Goal: Task Accomplishment & Management: Use online tool/utility

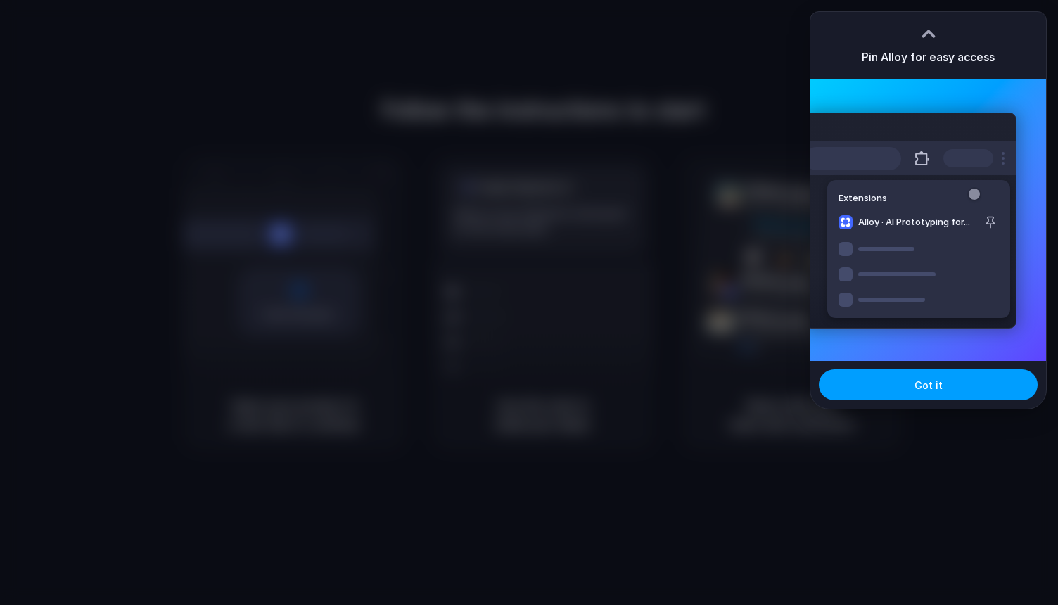
click at [911, 381] on button "Got it" at bounding box center [928, 384] width 219 height 31
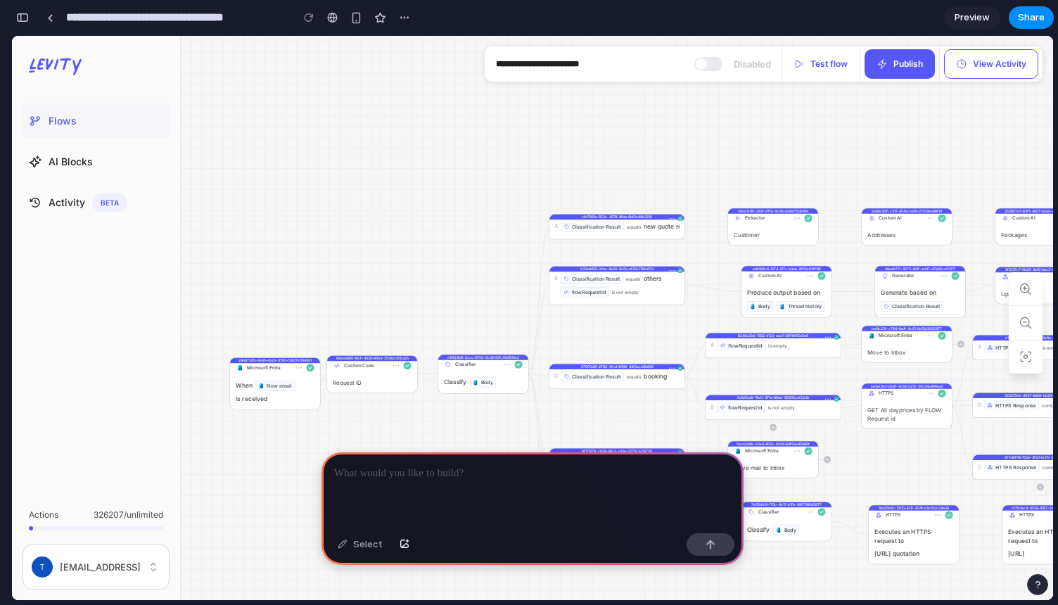
click at [552, 495] on div at bounding box center [533, 489] width 422 height 75
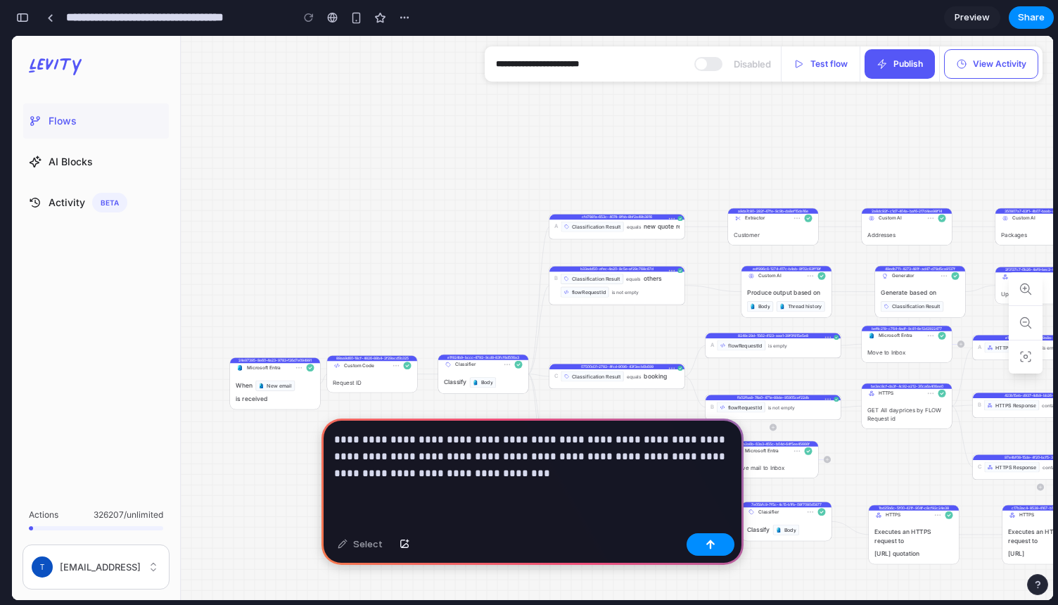
click at [588, 439] on p "**********" at bounding box center [532, 456] width 397 height 51
click at [694, 474] on p "**********" at bounding box center [532, 456] width 397 height 51
click at [716, 547] on button "button" at bounding box center [711, 544] width 48 height 23
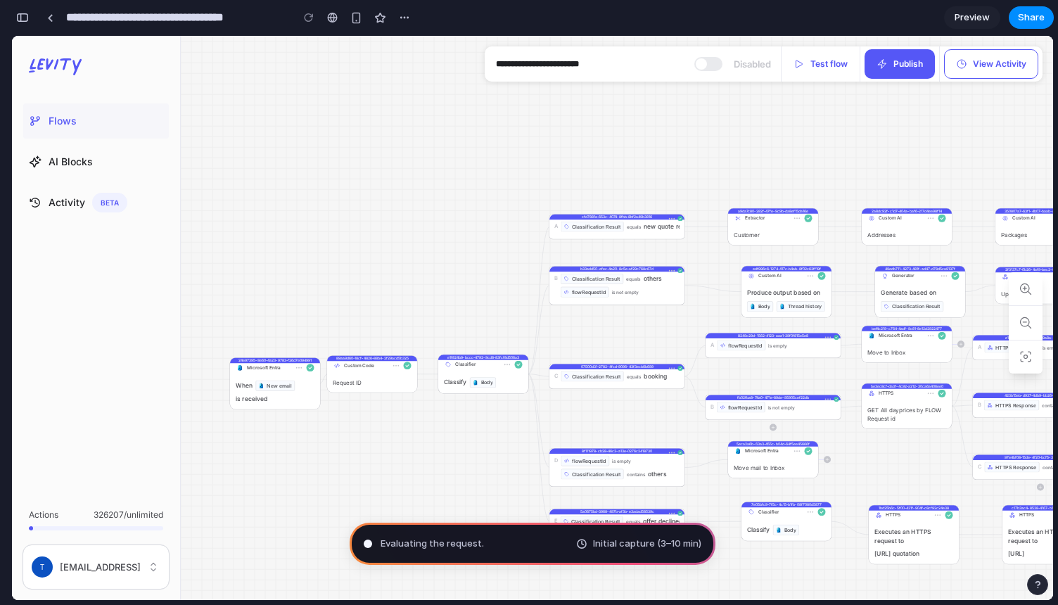
click at [558, 545] on div "Evaluating the request . Initial capture (3–10 min)" at bounding box center [533, 544] width 366 height 42
click at [584, 545] on div "Initial capture (3–10 min)" at bounding box center [638, 544] width 125 height 14
click at [407, 13] on div "button" at bounding box center [404, 17] width 11 height 11
click at [399, 15] on div "Duplicate Delete" at bounding box center [529, 302] width 1058 height 605
click at [975, 21] on span "Preview" at bounding box center [972, 18] width 35 height 14
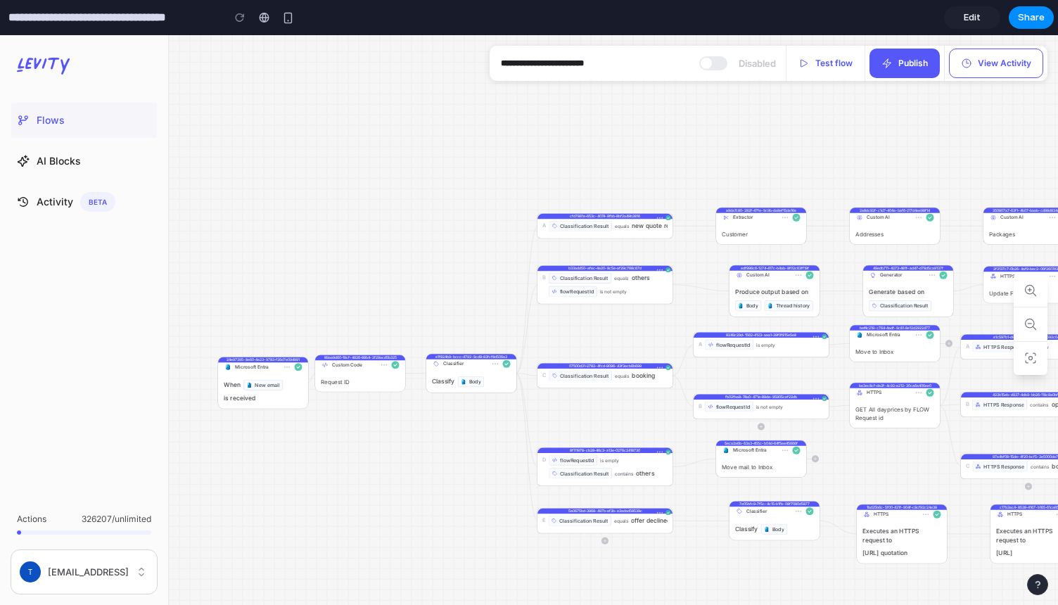
click at [975, 21] on span "Edit" at bounding box center [972, 18] width 17 height 14
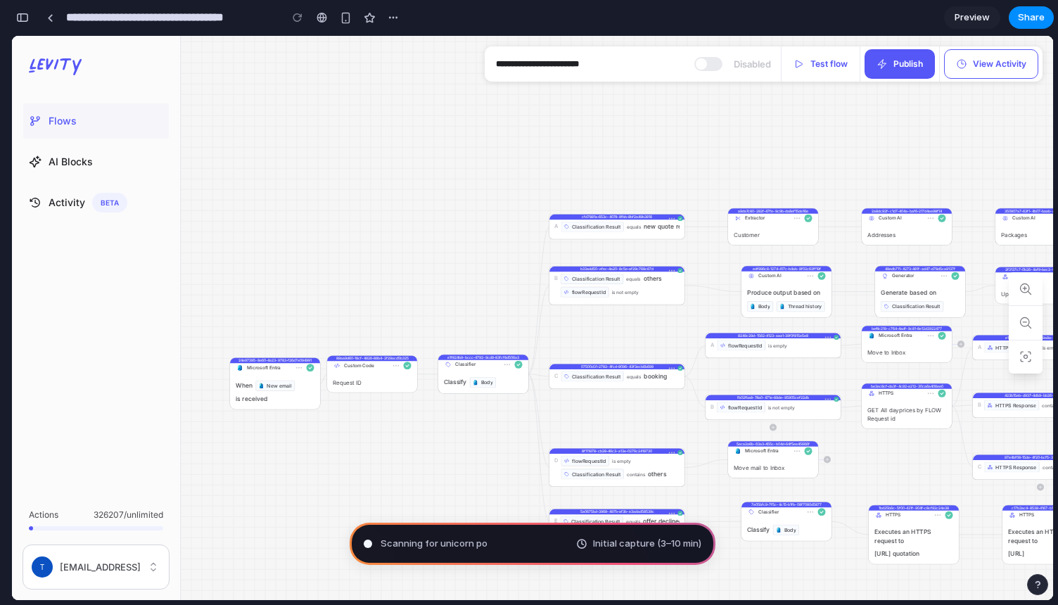
click at [430, 550] on span "Scanning for unicorn po" at bounding box center [434, 544] width 107 height 14
type input "**********"
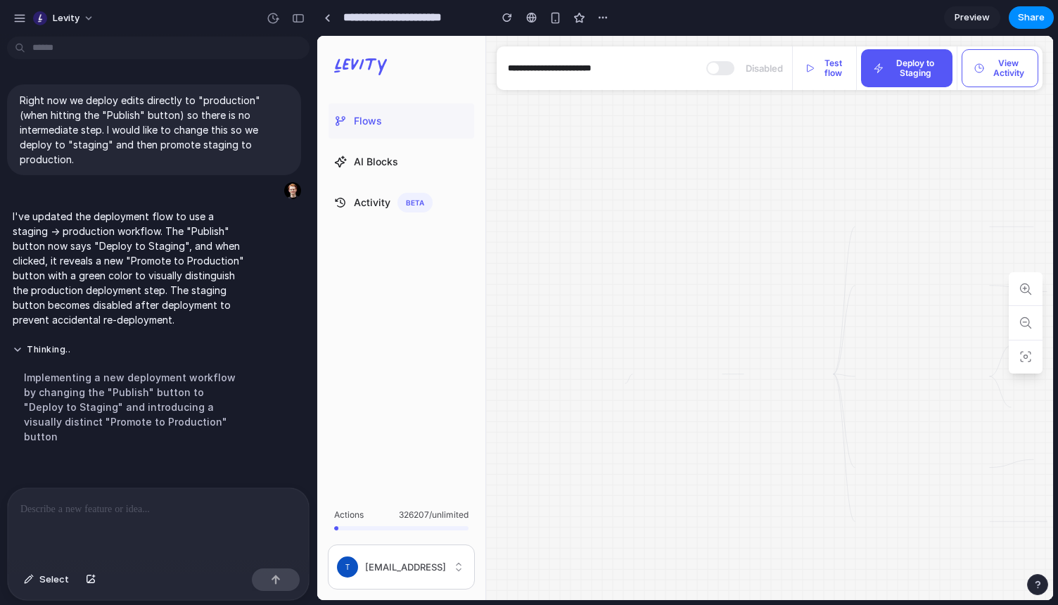
click at [94, 521] on div at bounding box center [158, 525] width 301 height 75
click at [900, 77] on button "Deploy to Staging" at bounding box center [906, 68] width 91 height 38
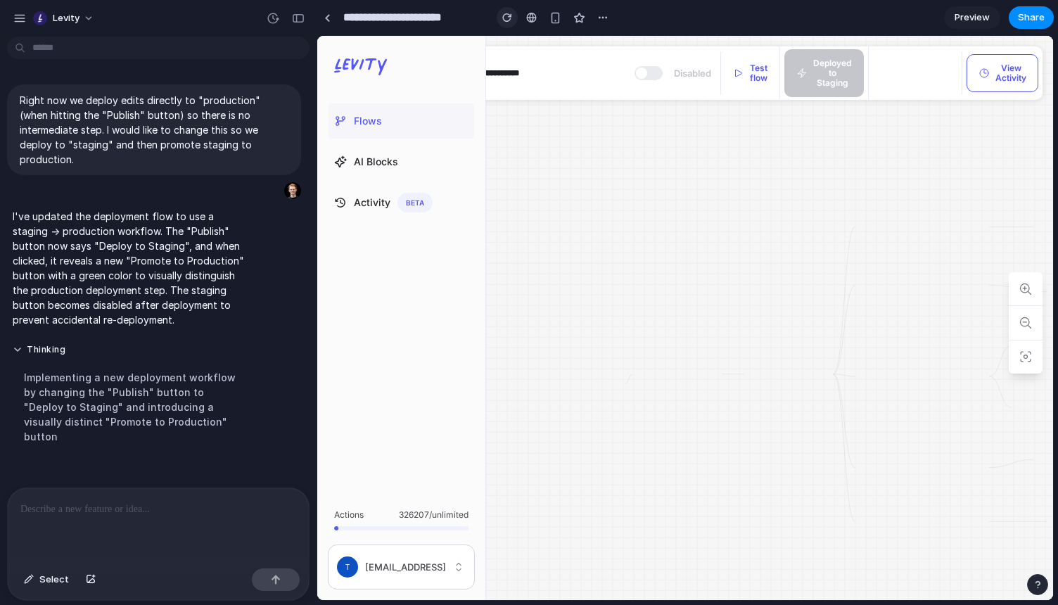
click at [507, 17] on div "button" at bounding box center [507, 18] width 10 height 10
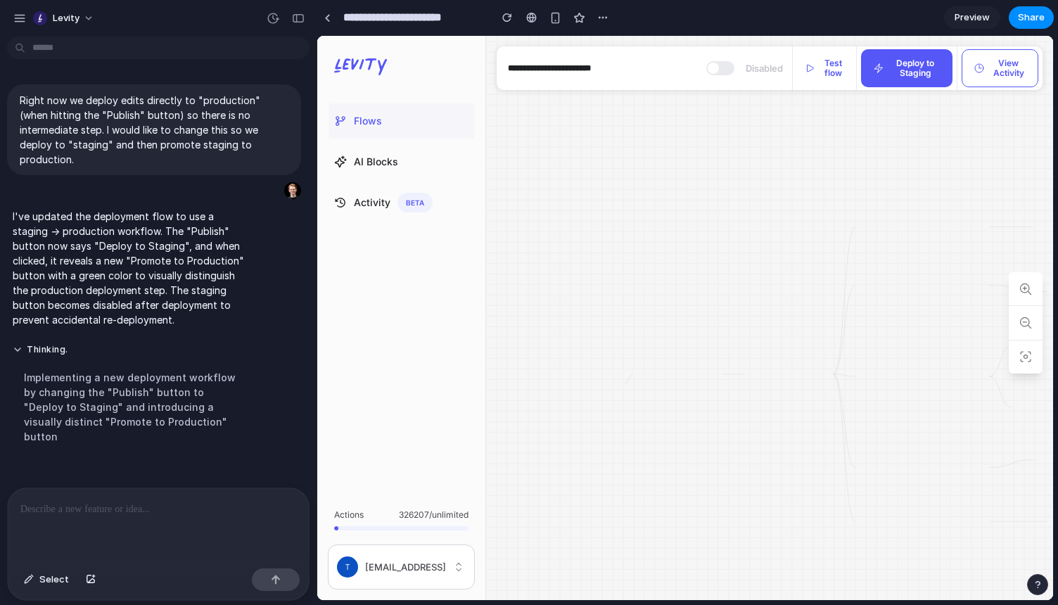
drag, startPoint x: 868, startPoint y: 323, endPoint x: 488, endPoint y: 314, distance: 380.8
click at [488, 314] on div "1bd25b6c-5f00-431f-904f-c8cf92c24e38 HTTPS Executes an HTTPS request to [URL] q…" at bounding box center [769, 318] width 567 height 564
drag, startPoint x: 893, startPoint y: 377, endPoint x: 607, endPoint y: 350, distance: 287.0
click at [607, 350] on div "1bd25b6c-5f00-431f-904f-c8cf92c24e38 HTTPS Executes an HTTPS request to [URL] q…" at bounding box center [769, 318] width 567 height 564
click at [886, 68] on button "Deploy to Staging" at bounding box center [906, 68] width 91 height 38
